Goal: Task Accomplishment & Management: Use online tool/utility

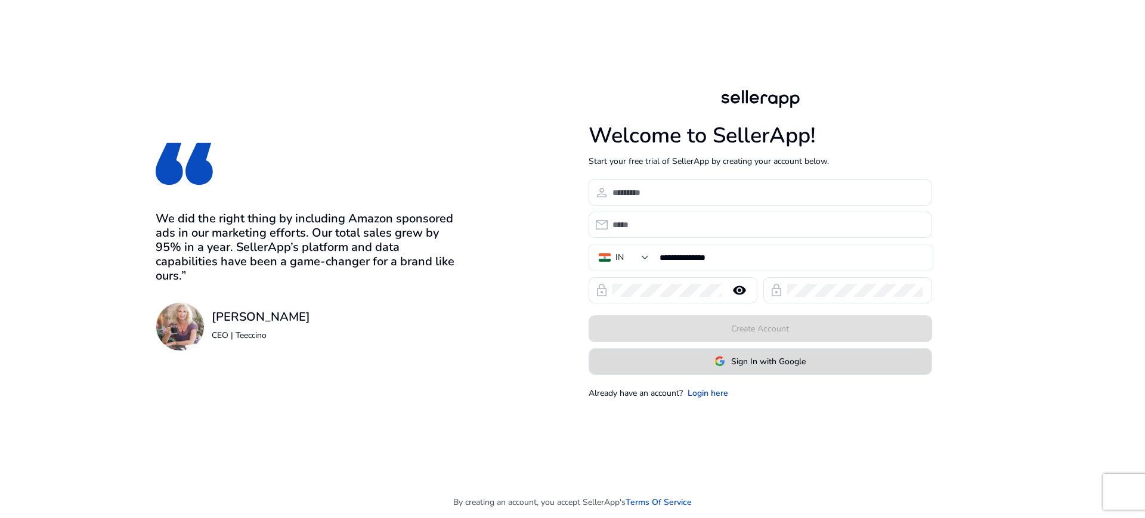
click at [748, 363] on span "Sign In with Google" at bounding box center [768, 362] width 75 height 13
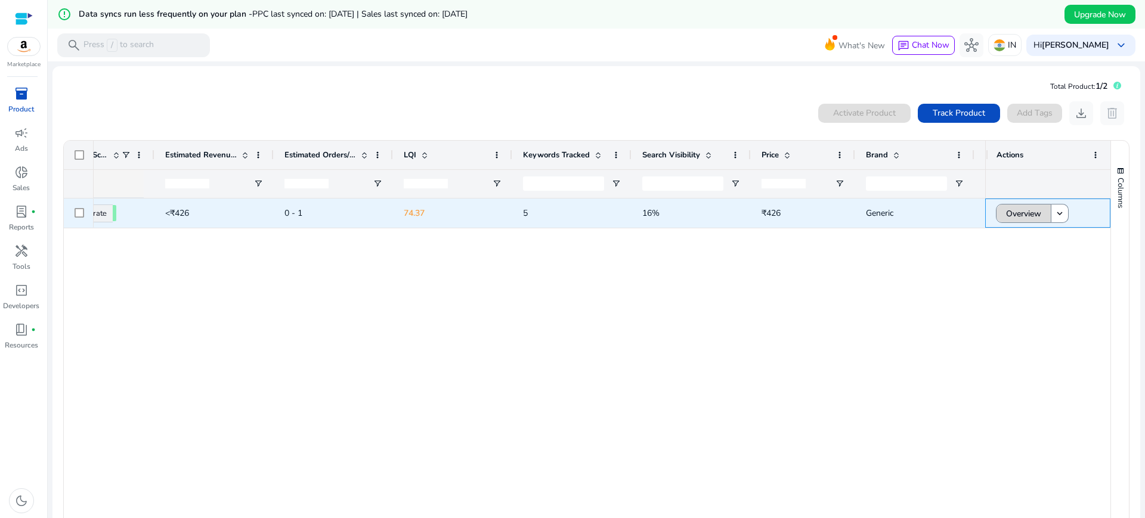
click at [1015, 210] on span "Overview" at bounding box center [1023, 214] width 35 height 24
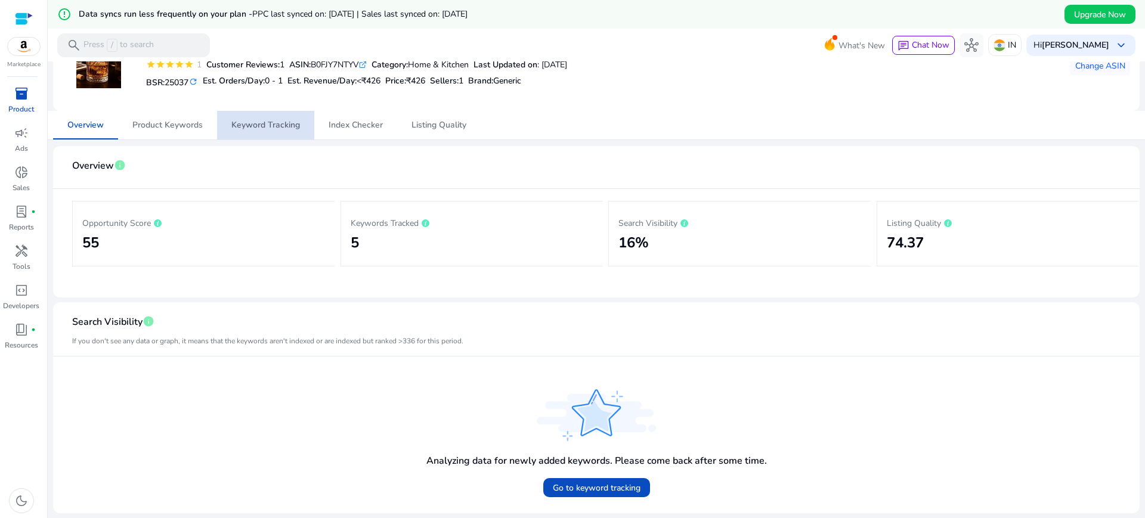
click at [270, 127] on span "Keyword Tracking" at bounding box center [265, 125] width 69 height 8
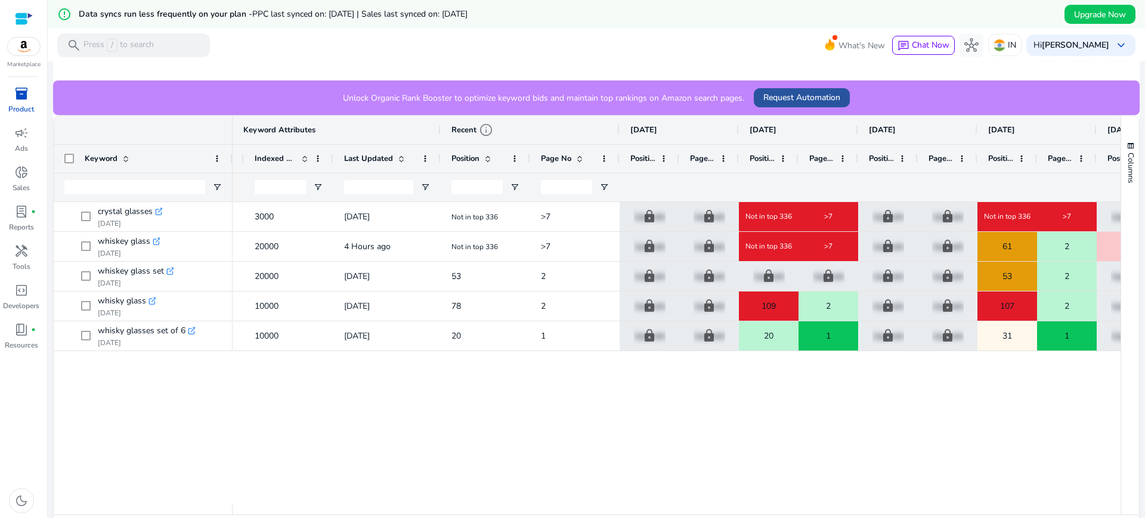
click at [782, 99] on span "Request Automation" at bounding box center [802, 97] width 77 height 13
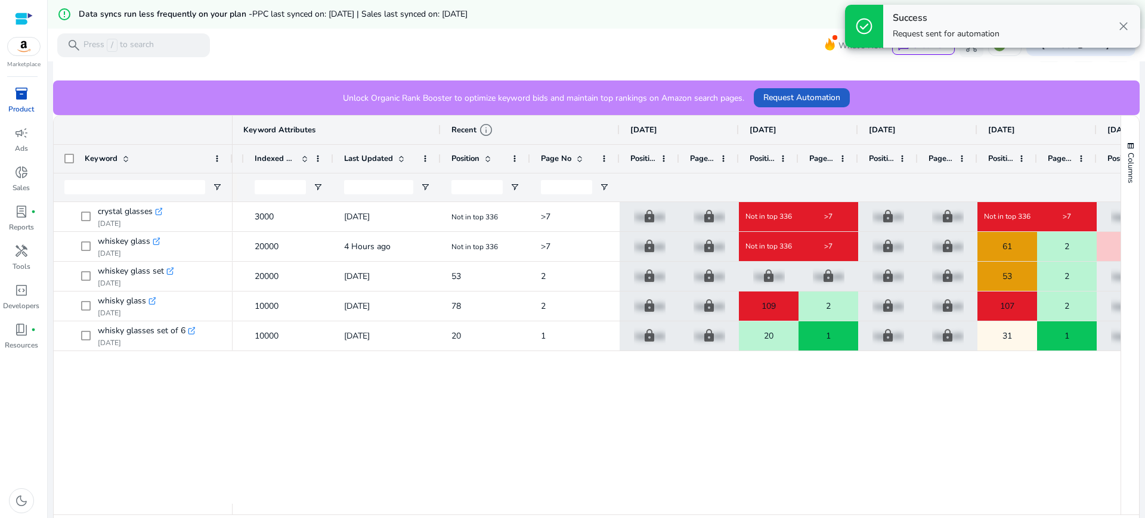
drag, startPoint x: 782, startPoint y: 99, endPoint x: 705, endPoint y: 131, distance: 84.0
click at [782, 99] on span "Request Automation" at bounding box center [802, 97] width 77 height 13
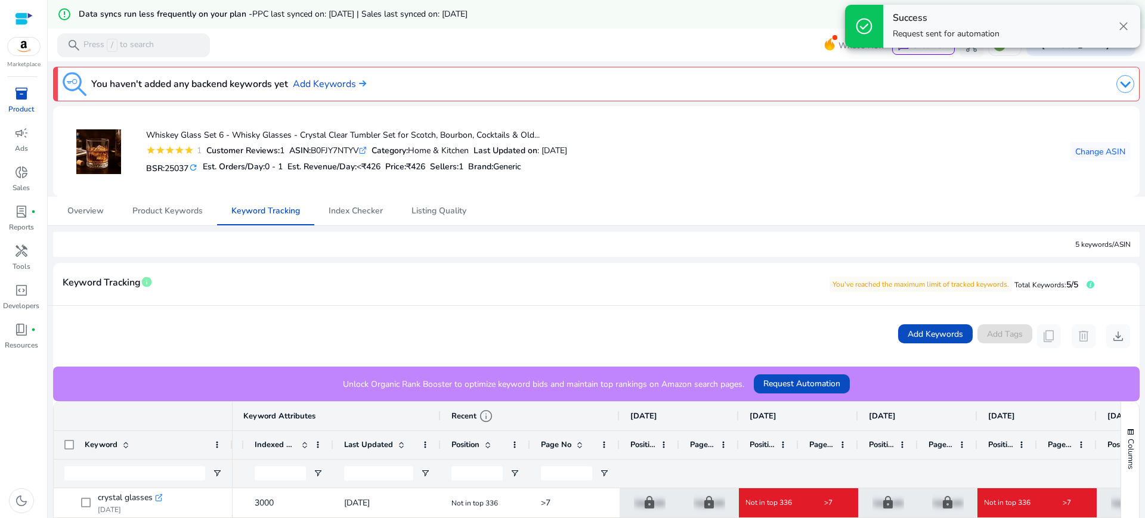
click at [29, 101] on div "inventory_2" at bounding box center [21, 93] width 33 height 19
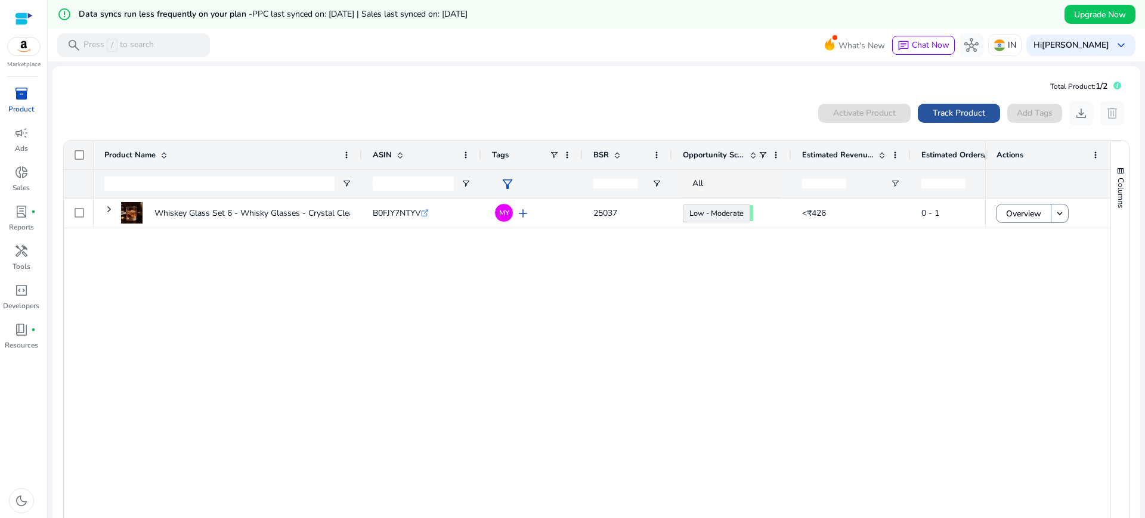
click at [929, 105] on span at bounding box center [959, 113] width 82 height 29
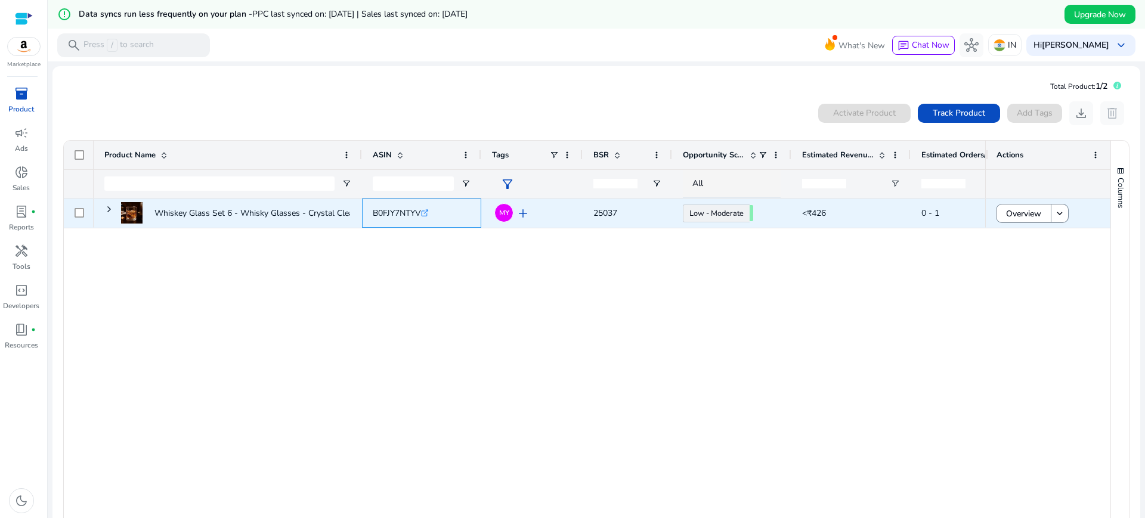
drag, startPoint x: 421, startPoint y: 212, endPoint x: 366, endPoint y: 212, distance: 54.9
click at [366, 212] on div "B0FJY7NTYV .st0{fill:#2c8af8}" at bounding box center [421, 213] width 119 height 29
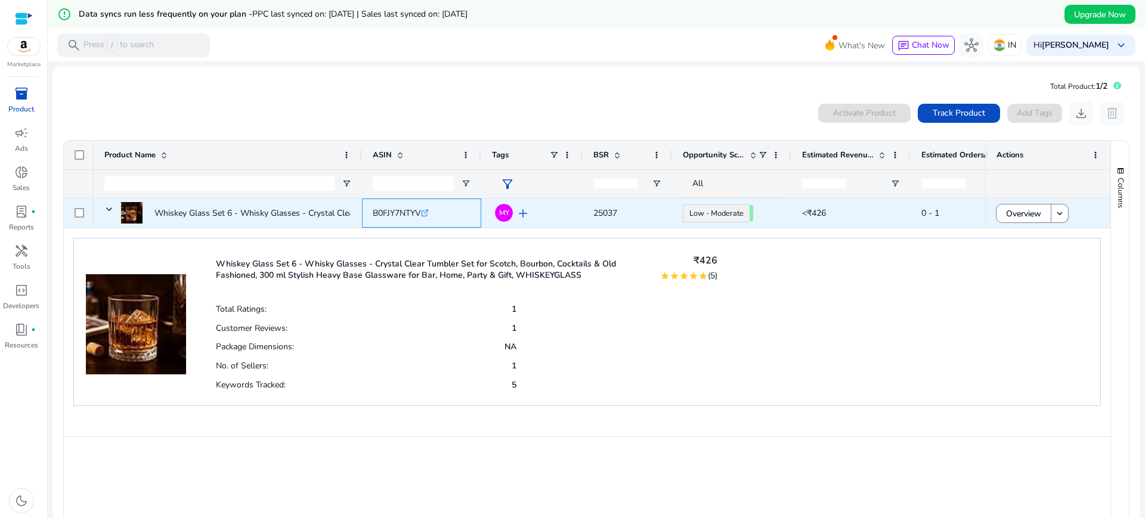
copy span "B0FJY7NTYV"
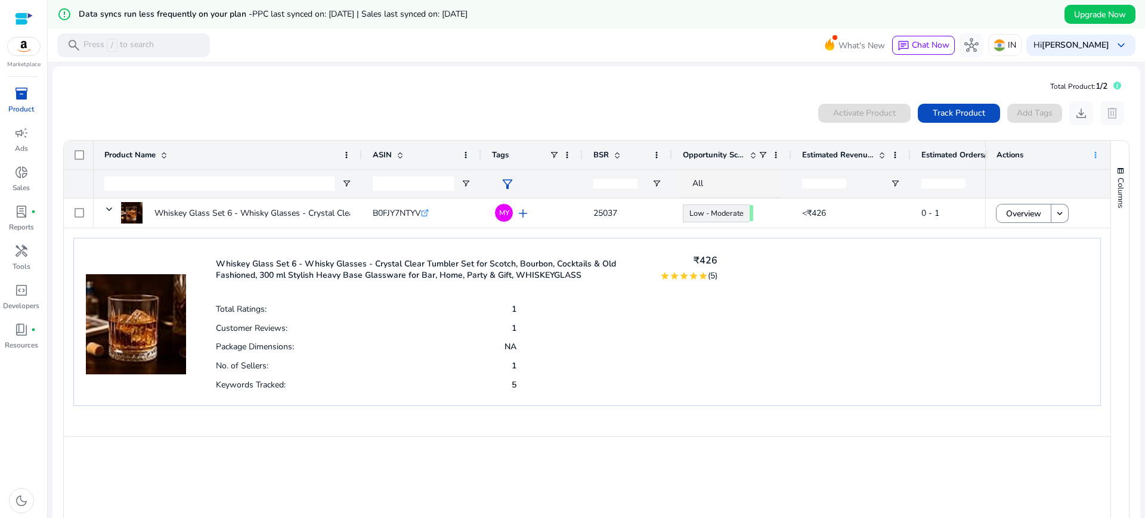
click at [1091, 154] on span at bounding box center [1096, 155] width 10 height 10
click at [569, 403] on div "Whiskey Glass Set 6 - Whisky Glasses - Crystal Clear Tumbler Set for Scotch, Bo…" at bounding box center [587, 322] width 1028 height 169
